Goal: Obtain resource: Obtain resource

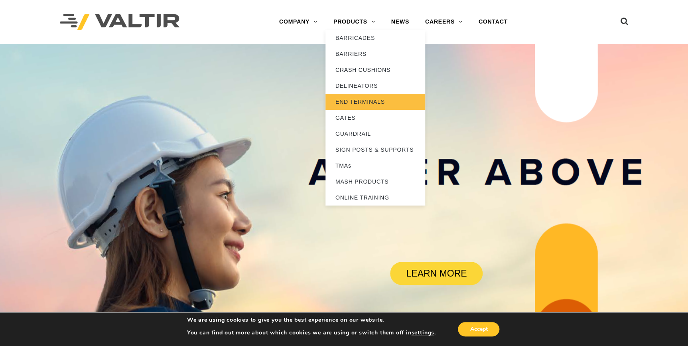
click at [360, 98] on link "END TERMINALS" at bounding box center [375, 102] width 100 height 16
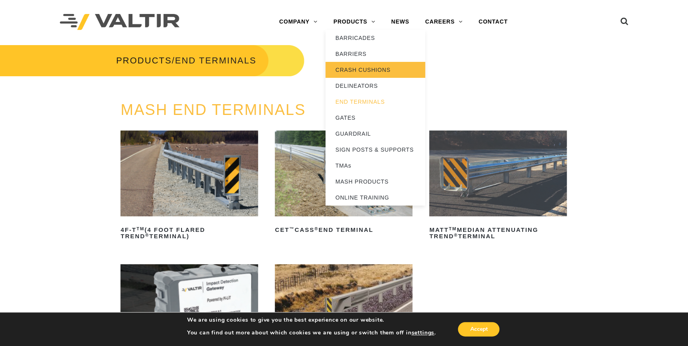
click at [365, 73] on link "CRASH CUSHIONS" at bounding box center [375, 70] width 100 height 16
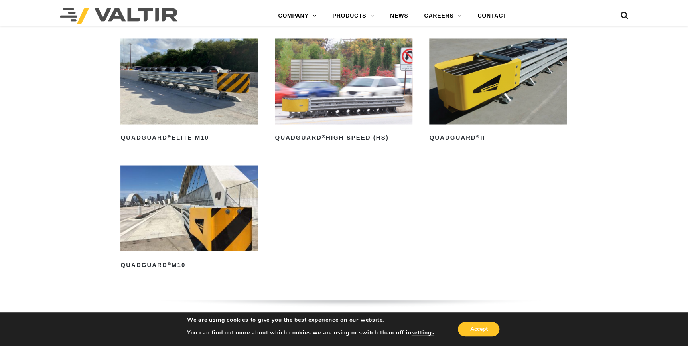
scroll to position [689, 0]
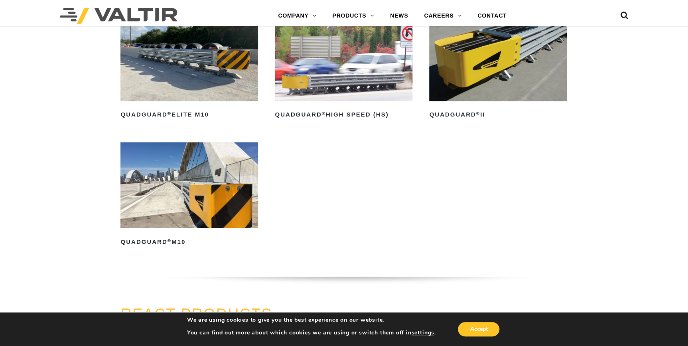
click at [565, 209] on ul "QuadGuard ® Read more QuadGuard ® CEN Read more QuadGuard ® Elite Read more Qua…" at bounding box center [343, 78] width 447 height 381
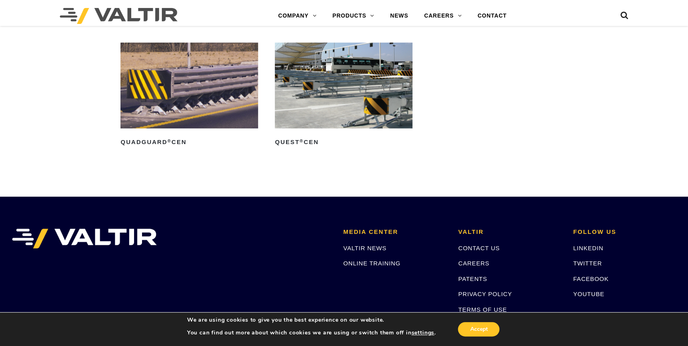
scroll to position [2667, 0]
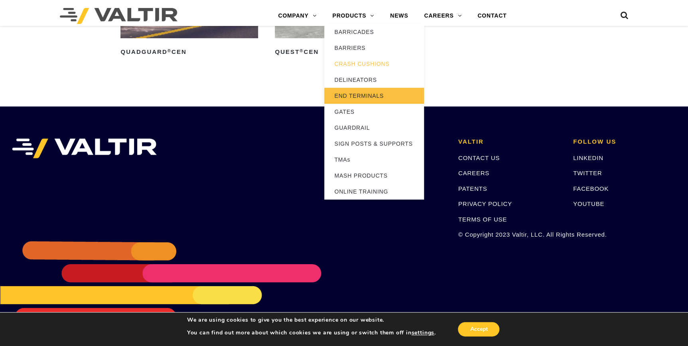
click at [362, 89] on link "END TERMINALS" at bounding box center [374, 96] width 100 height 16
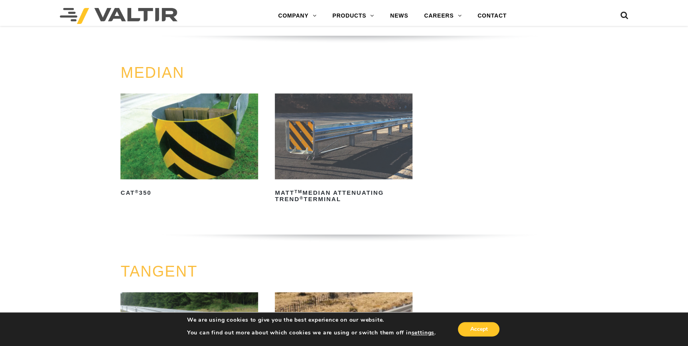
scroll to position [363, 0]
click at [219, 133] on img at bounding box center [188, 137] width 137 height 86
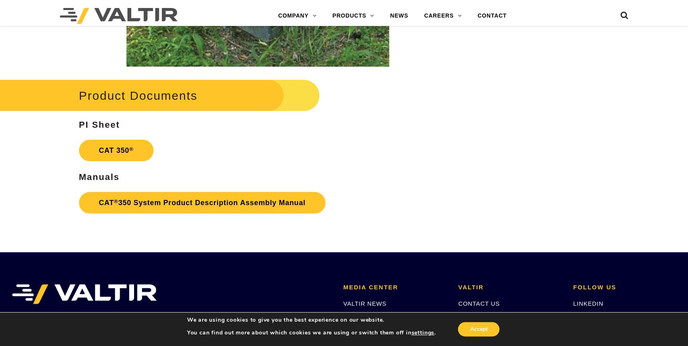
scroll to position [1559, 0]
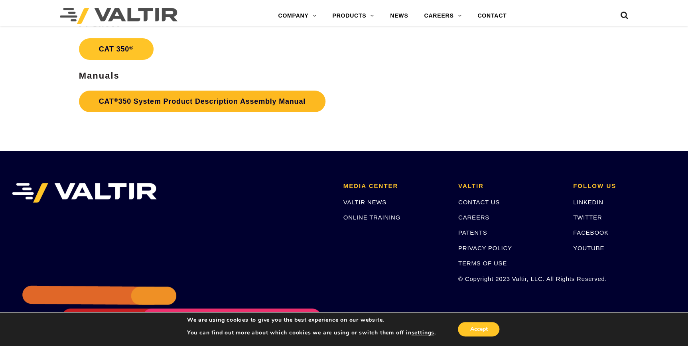
click at [136, 101] on link "CAT ® 350 System Product Description Assembly Manual" at bounding box center [202, 102] width 247 height 22
